Goal: Task Accomplishment & Management: Complete application form

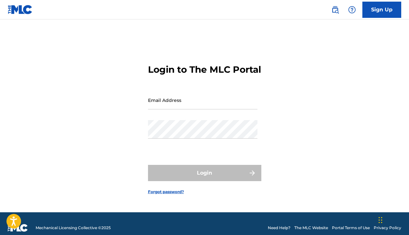
click at [251, 120] on div "Email Address" at bounding box center [202, 105] width 109 height 29
click at [246, 119] on div "Email Address" at bounding box center [202, 105] width 109 height 29
click at [183, 116] on div "Email Address" at bounding box center [202, 105] width 109 height 29
click at [181, 102] on input "Email Address" at bounding box center [202, 100] width 109 height 18
type input "[PERSON_NAME][EMAIL_ADDRESS][DOMAIN_NAME]"
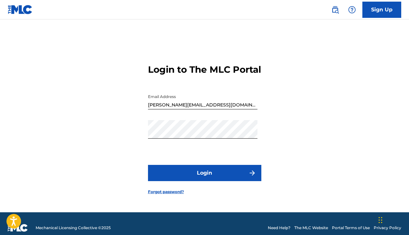
click at [207, 175] on button "Login" at bounding box center [204, 173] width 113 height 16
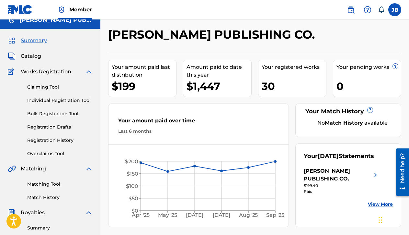
scroll to position [9, 0]
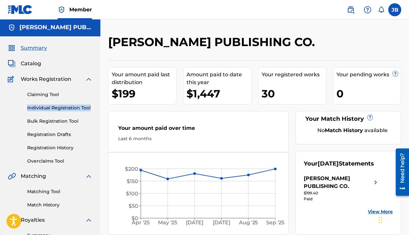
click at [38, 101] on div "Claiming Tool Individual Registration Tool Bulk Registration Tool Registration …" at bounding box center [50, 123] width 85 height 81
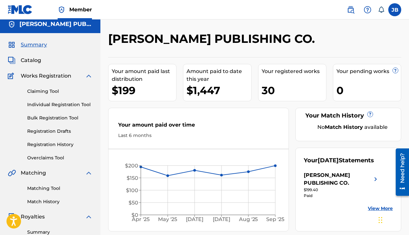
scroll to position [5, 0]
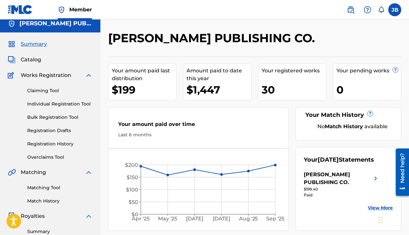
click at [40, 105] on link "Individual Registration Tool" at bounding box center [59, 103] width 65 height 7
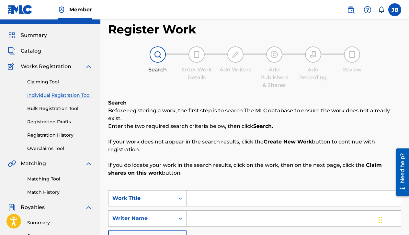
scroll to position [15, 0]
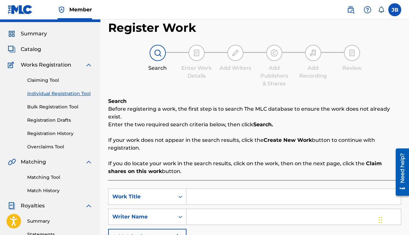
click at [196, 196] on input "Search Form" at bounding box center [294, 197] width 214 height 16
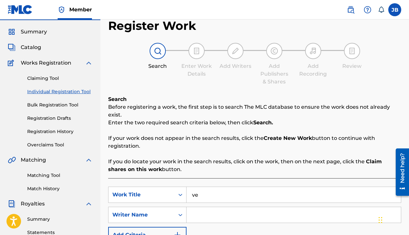
type input "v"
type input "Velvet Storm"
click at [194, 214] on input "Search Form" at bounding box center [294, 215] width 214 height 16
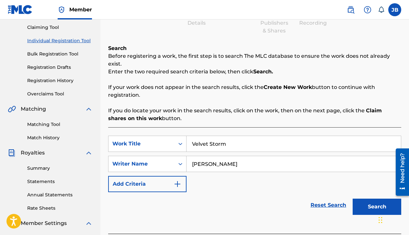
scroll to position [68, 0]
type input "[PERSON_NAME]"
click at [179, 186] on img "Search Form" at bounding box center [178, 183] width 8 height 8
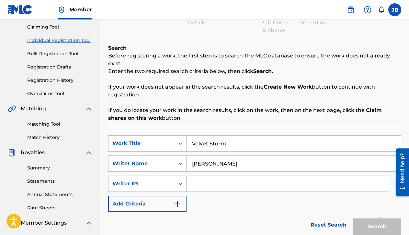
click at [196, 181] on input "Search Form" at bounding box center [288, 184] width 202 height 16
click at [201, 181] on input "Search Form" at bounding box center [288, 184] width 202 height 16
paste input "00004239910"
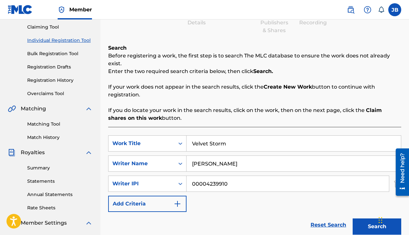
type input "00004239910"
click at [174, 203] on img "Search Form" at bounding box center [178, 204] width 8 height 8
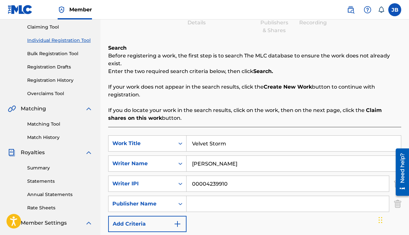
click at [195, 202] on input "Search Form" at bounding box center [288, 204] width 202 height 16
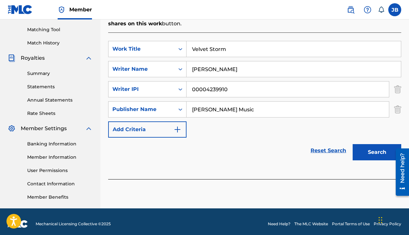
scroll to position [167, 0]
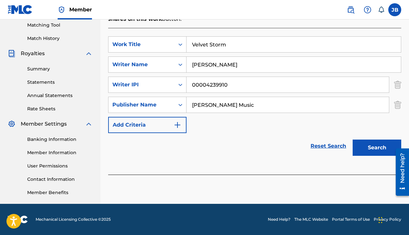
type input "[PERSON_NAME] Music"
click at [379, 149] on button "Search" at bounding box center [377, 147] width 49 height 16
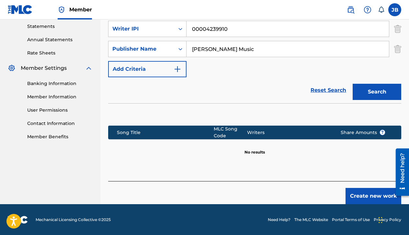
click at [376, 198] on button "Create new work" at bounding box center [374, 196] width 56 height 16
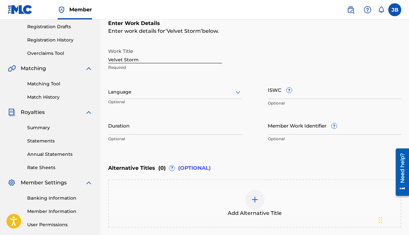
scroll to position [109, 0]
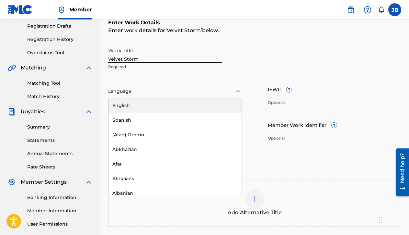
click at [233, 86] on div "Language" at bounding box center [175, 92] width 134 height 14
click at [211, 104] on div "English" at bounding box center [175, 105] width 133 height 15
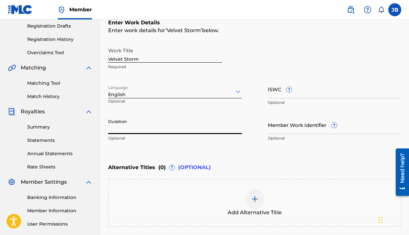
click at [173, 126] on input "Duration" at bounding box center [175, 124] width 134 height 18
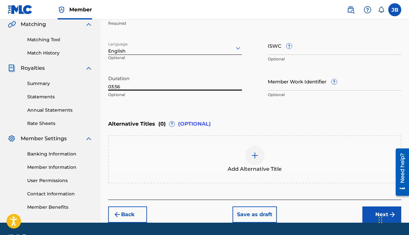
scroll to position [171, 0]
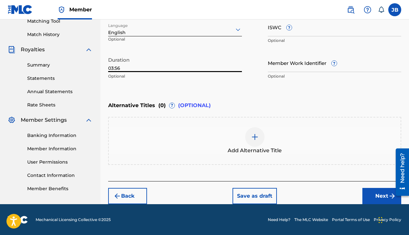
type input "03:56"
click at [373, 197] on button "Next" at bounding box center [382, 196] width 39 height 16
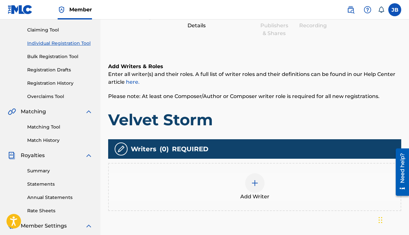
scroll to position [71, 0]
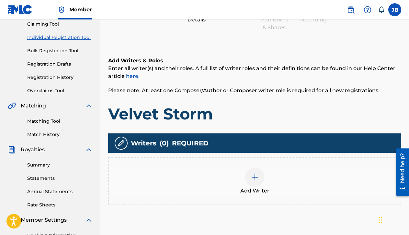
click at [259, 180] on img at bounding box center [255, 177] width 8 height 8
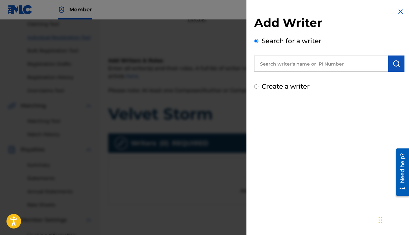
click at [290, 64] on input "text" at bounding box center [321, 63] width 134 height 16
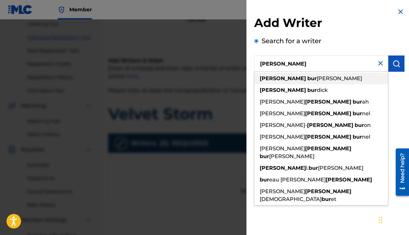
click at [282, 82] on div "[PERSON_NAME] bur [PERSON_NAME]" at bounding box center [321, 79] width 134 height 12
type input "[PERSON_NAME]"
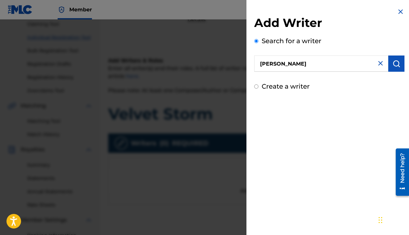
click at [262, 64] on input "[PERSON_NAME]" at bounding box center [321, 63] width 134 height 16
click at [396, 61] on img "submit" at bounding box center [397, 64] width 8 height 8
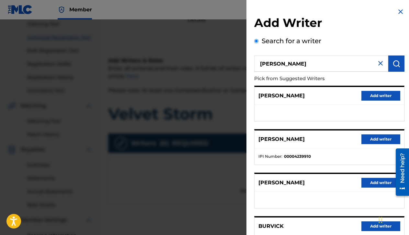
drag, startPoint x: 383, startPoint y: 97, endPoint x: 358, endPoint y: 96, distance: 25.6
click at [358, 96] on div "[PERSON_NAME] Add writer" at bounding box center [330, 96] width 150 height 18
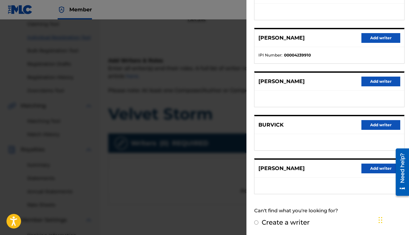
scroll to position [101, 0]
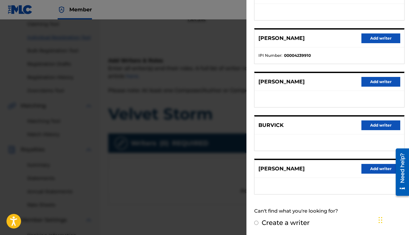
click at [387, 39] on button "Add writer" at bounding box center [381, 38] width 39 height 10
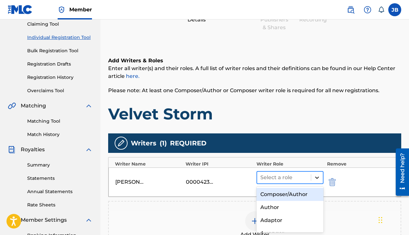
click at [316, 175] on icon at bounding box center [317, 177] width 6 height 6
click at [303, 195] on div "Composer/Author" at bounding box center [290, 194] width 67 height 13
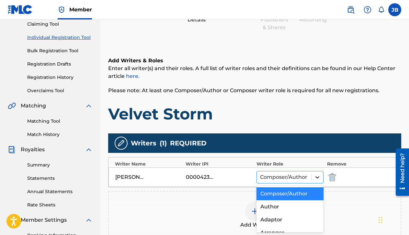
click at [319, 178] on icon at bounding box center [317, 177] width 6 height 6
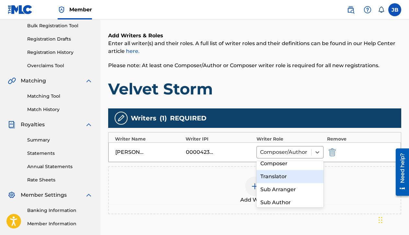
scroll to position [0, 0]
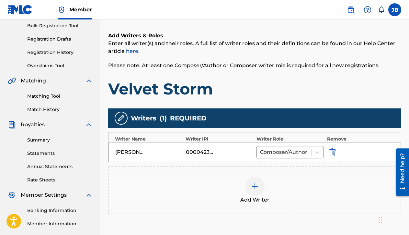
click at [338, 184] on div "Add Writer" at bounding box center [255, 189] width 292 height 27
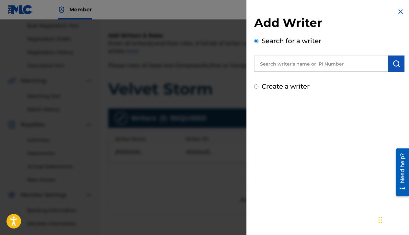
click at [235, 101] on div at bounding box center [204, 136] width 409 height 235
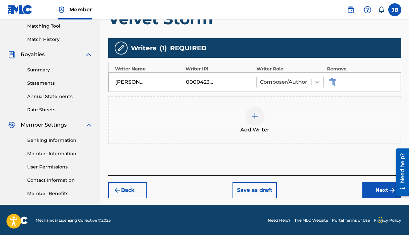
scroll to position [167, 0]
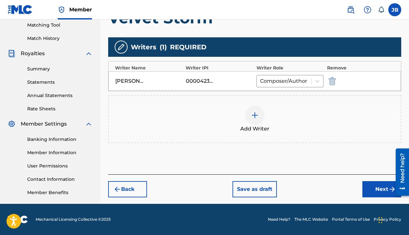
click at [379, 187] on button "Next" at bounding box center [382, 189] width 39 height 16
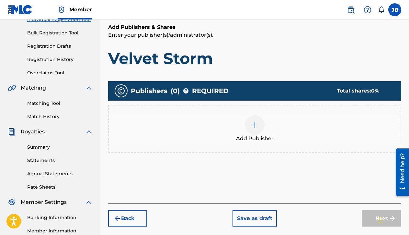
scroll to position [91, 0]
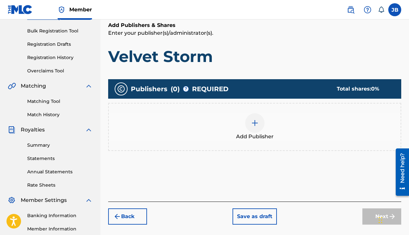
click at [256, 125] on img at bounding box center [255, 123] width 8 height 8
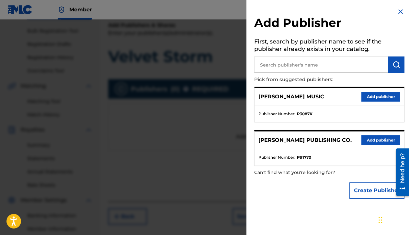
drag, startPoint x: 363, startPoint y: 96, endPoint x: 333, endPoint y: 102, distance: 31.4
click at [333, 102] on div "[PERSON_NAME] MUSIC Add publisher" at bounding box center [330, 97] width 150 height 18
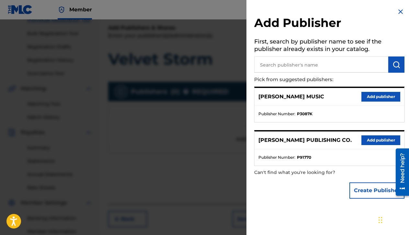
scroll to position [89, 0]
click at [379, 143] on button "Add publisher" at bounding box center [381, 140] width 39 height 10
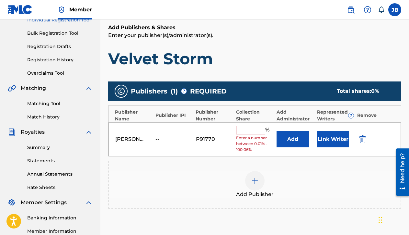
click at [258, 130] on input "text" at bounding box center [250, 130] width 29 height 8
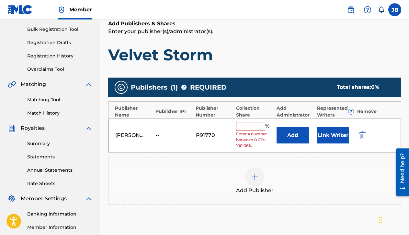
scroll to position [97, 0]
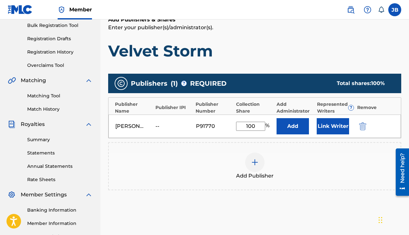
type input "100"
click at [322, 121] on button "Link Writer" at bounding box center [333, 126] width 32 height 16
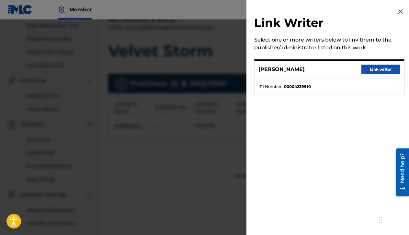
click at [376, 67] on button "Link writer" at bounding box center [381, 69] width 39 height 10
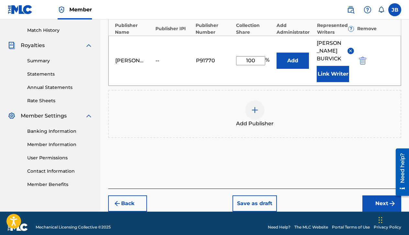
scroll to position [183, 0]
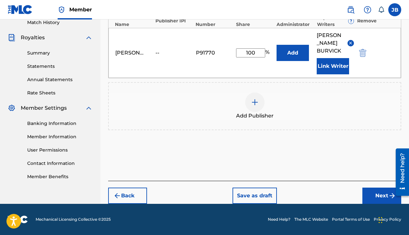
click at [377, 188] on button "Next" at bounding box center [382, 195] width 39 height 16
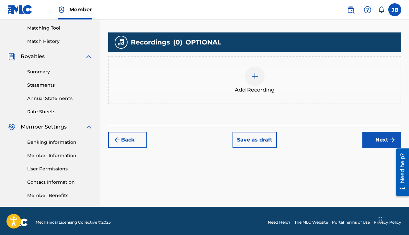
scroll to position [163, 0]
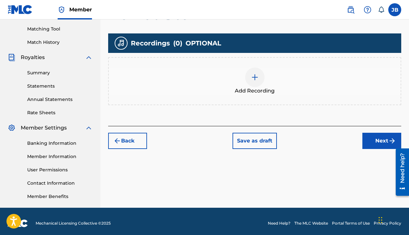
click at [252, 77] on img at bounding box center [255, 77] width 8 height 8
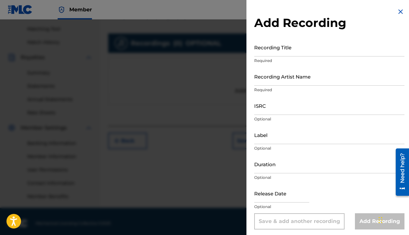
click at [264, 51] on input "Recording Title" at bounding box center [329, 47] width 150 height 18
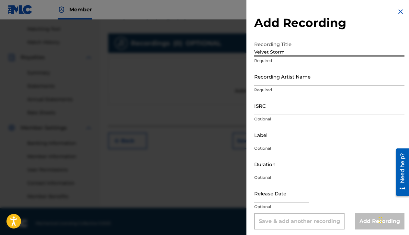
type input "Velvet Storm"
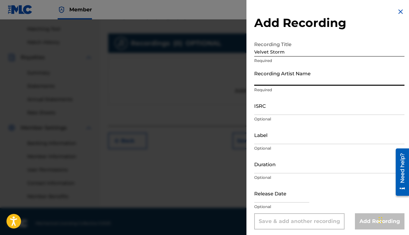
click at [262, 84] on input "Recording Artist Name" at bounding box center [329, 76] width 150 height 18
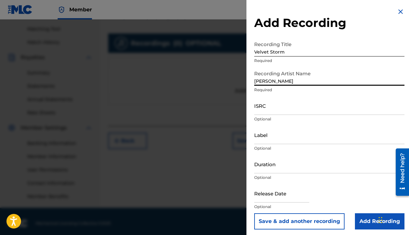
type input "[PERSON_NAME]"
click at [264, 134] on input "Label" at bounding box center [329, 134] width 150 height 18
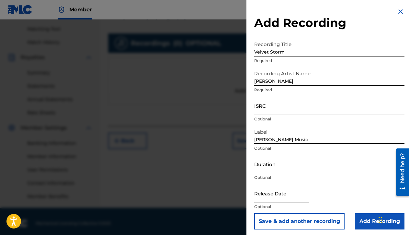
type input "[PERSON_NAME] Music"
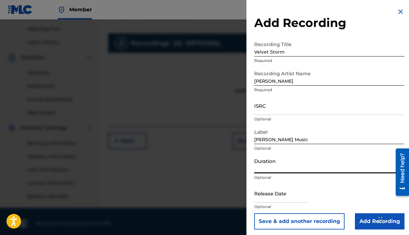
click at [273, 168] on input "Duration" at bounding box center [329, 164] width 150 height 18
type input "03:56"
select select "8"
select select "2025"
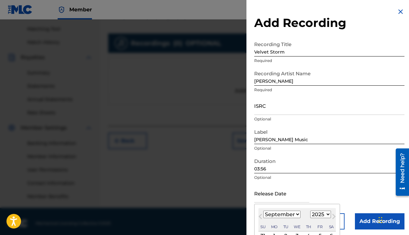
click at [275, 191] on input "text" at bounding box center [281, 193] width 55 height 18
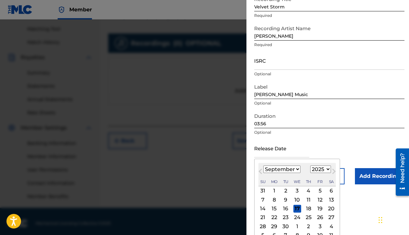
scroll to position [54, 0]
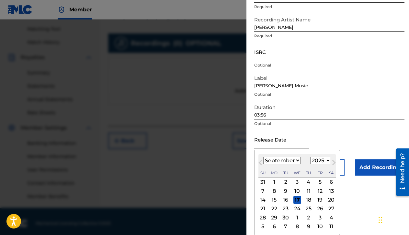
click at [307, 200] on div "18" at bounding box center [309, 200] width 8 height 8
type input "[DATE]"
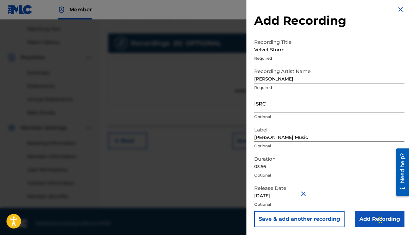
scroll to position [167, 0]
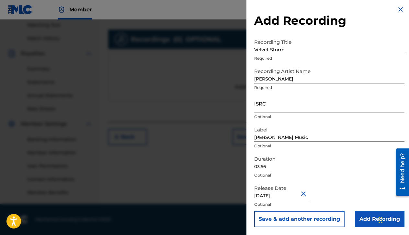
click at [370, 222] on input "Add Recording" at bounding box center [380, 219] width 50 height 16
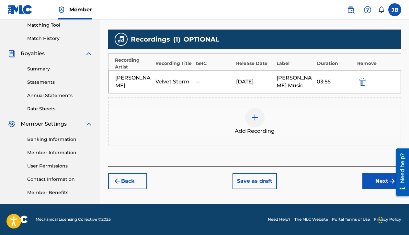
click at [254, 116] on img at bounding box center [255, 117] width 8 height 8
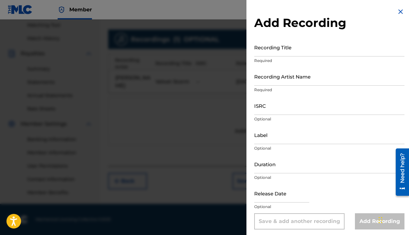
click at [398, 13] on img at bounding box center [401, 12] width 8 height 8
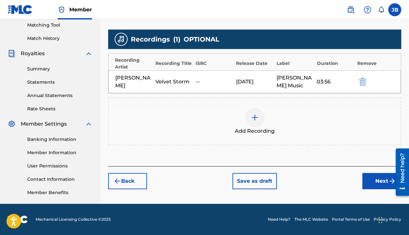
click at [257, 119] on img at bounding box center [255, 117] width 8 height 8
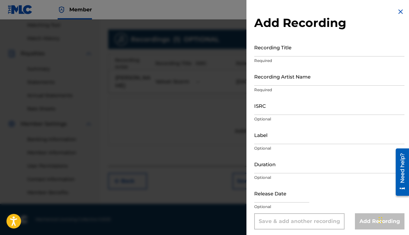
scroll to position [2, 0]
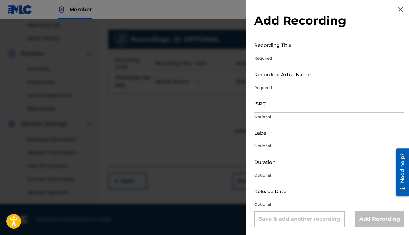
click at [399, 8] on img at bounding box center [401, 10] width 8 height 8
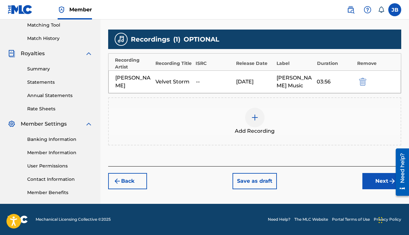
click at [258, 119] on img at bounding box center [255, 117] width 8 height 8
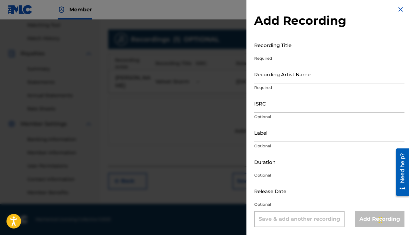
click at [398, 7] on img at bounding box center [401, 10] width 8 height 8
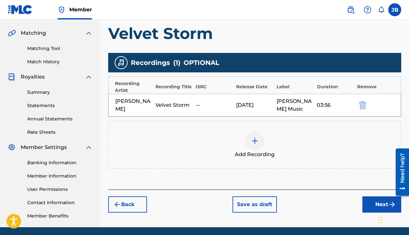
scroll to position [145, 0]
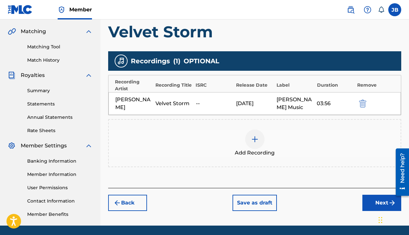
click at [380, 202] on button "Next" at bounding box center [382, 202] width 39 height 16
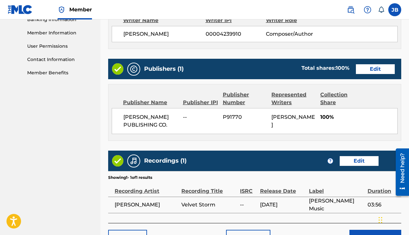
scroll to position [328, 0]
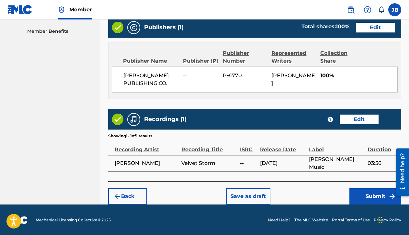
click at [370, 187] on div "Back Save as draft Submit" at bounding box center [254, 192] width 293 height 23
click at [367, 194] on button "Submit" at bounding box center [376, 196] width 52 height 16
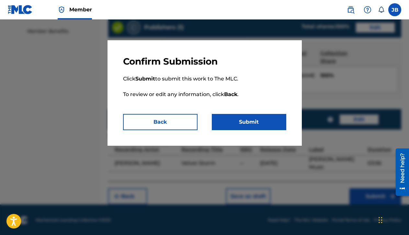
click at [267, 122] on button "Submit" at bounding box center [249, 122] width 75 height 16
